Goal: Check status

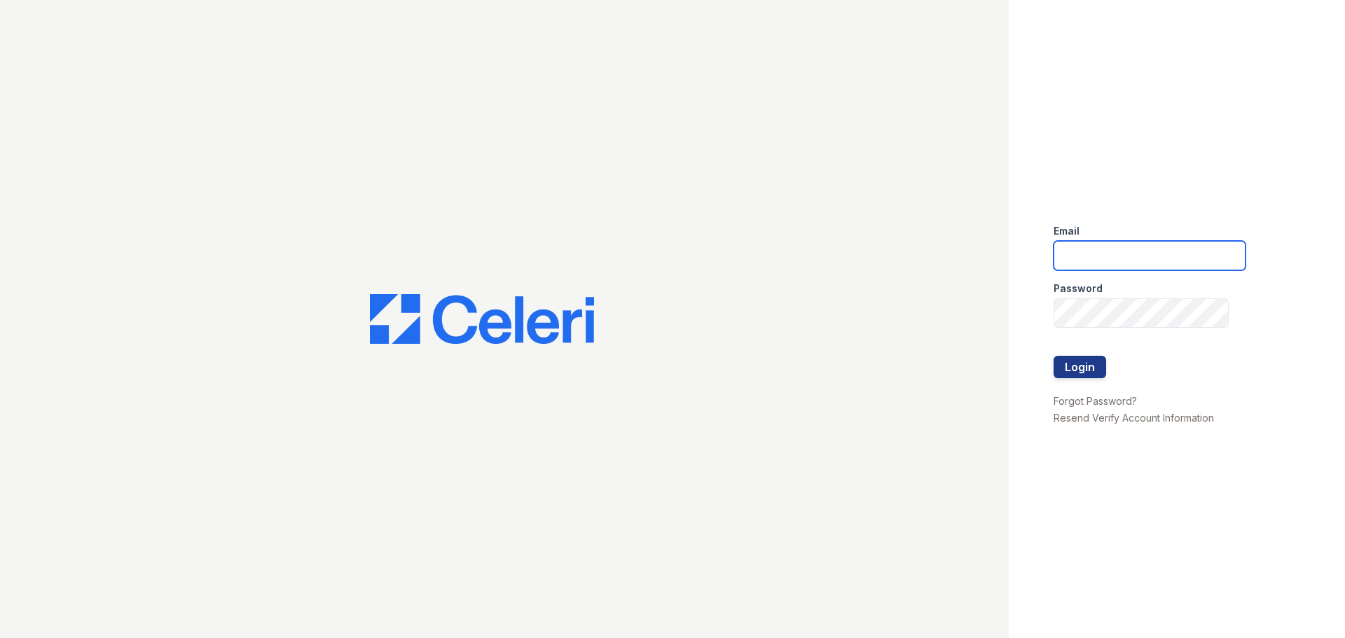
click at [1109, 250] on input "email" at bounding box center [1150, 255] width 192 height 29
type input "[EMAIL_ADDRESS][DOMAIN_NAME]"
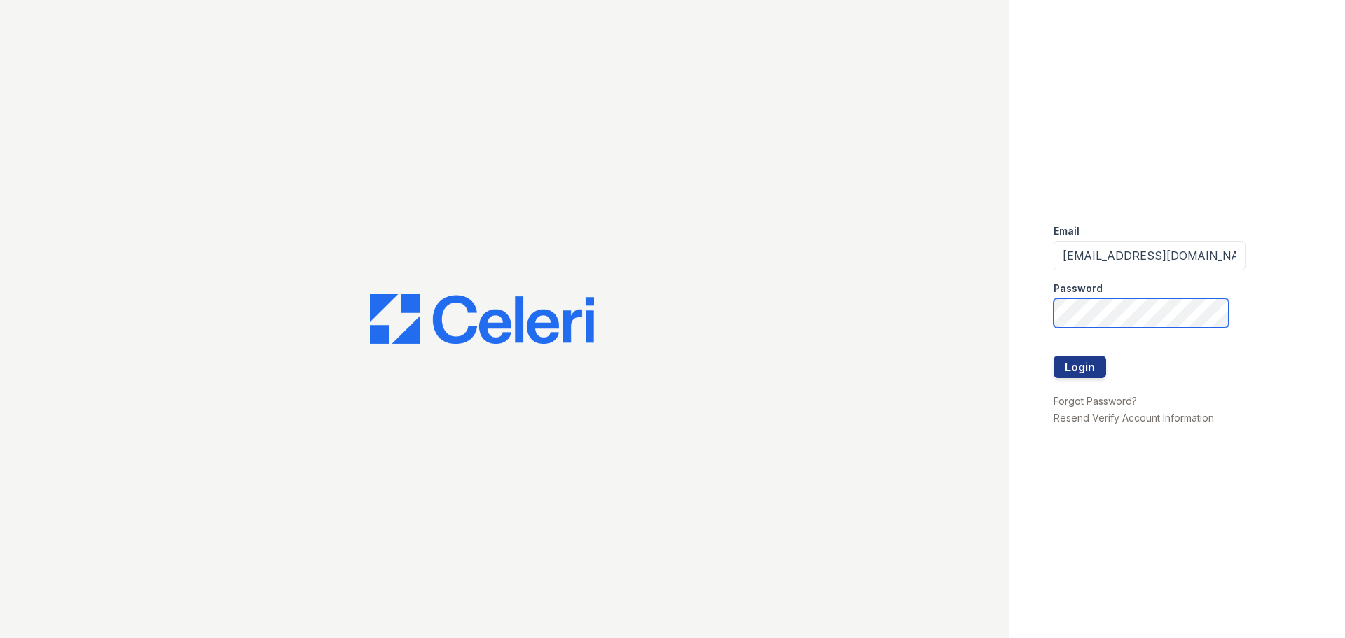
click at [1054, 356] on button "Login" at bounding box center [1080, 367] width 53 height 22
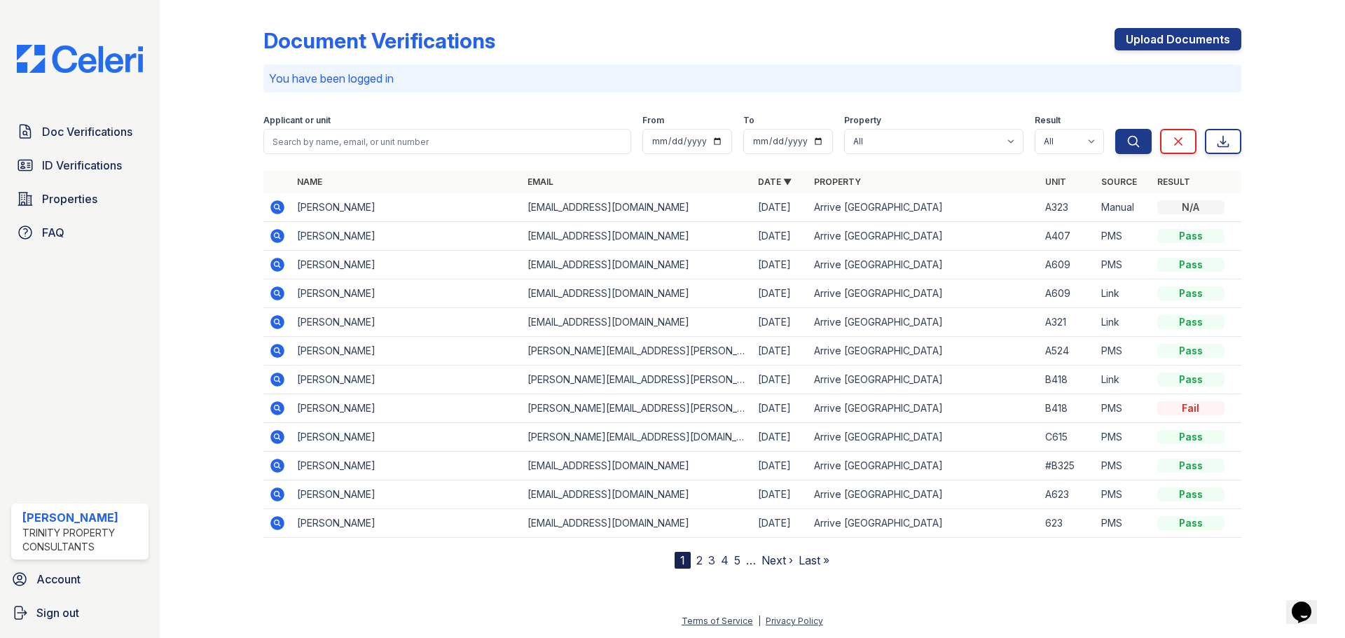
click at [277, 207] on icon at bounding box center [277, 207] width 4 height 4
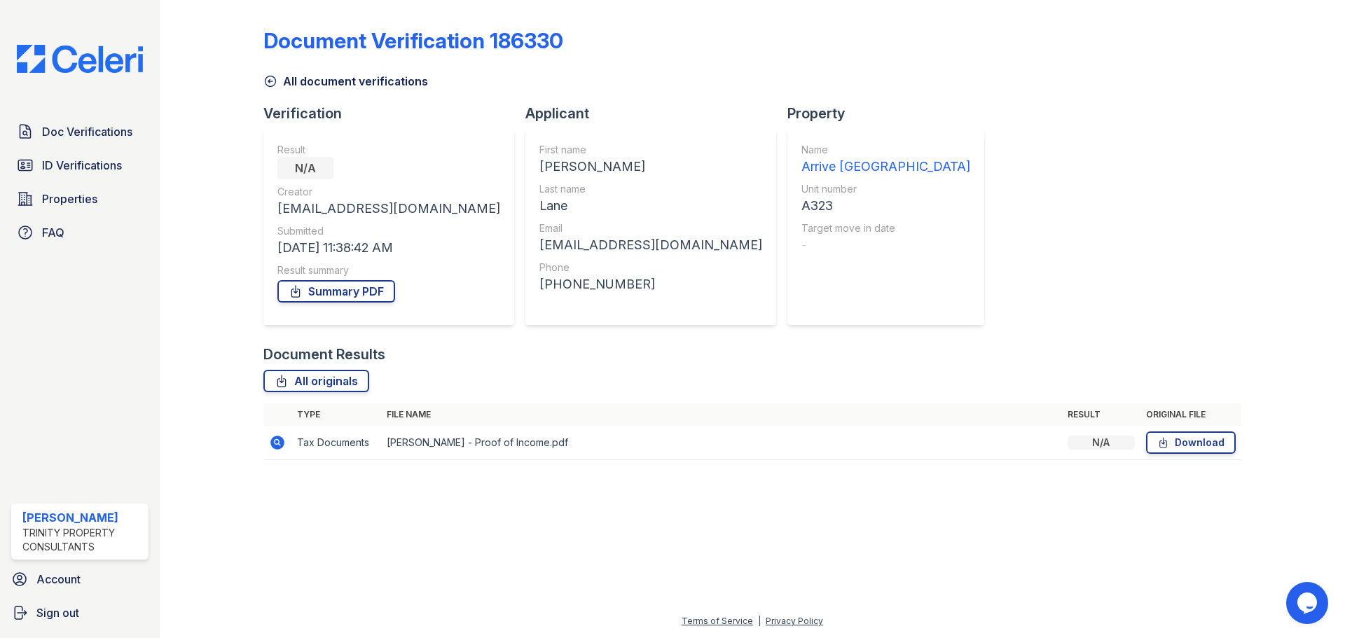
click at [270, 77] on icon at bounding box center [270, 81] width 14 height 14
